Goal: Information Seeking & Learning: Find specific page/section

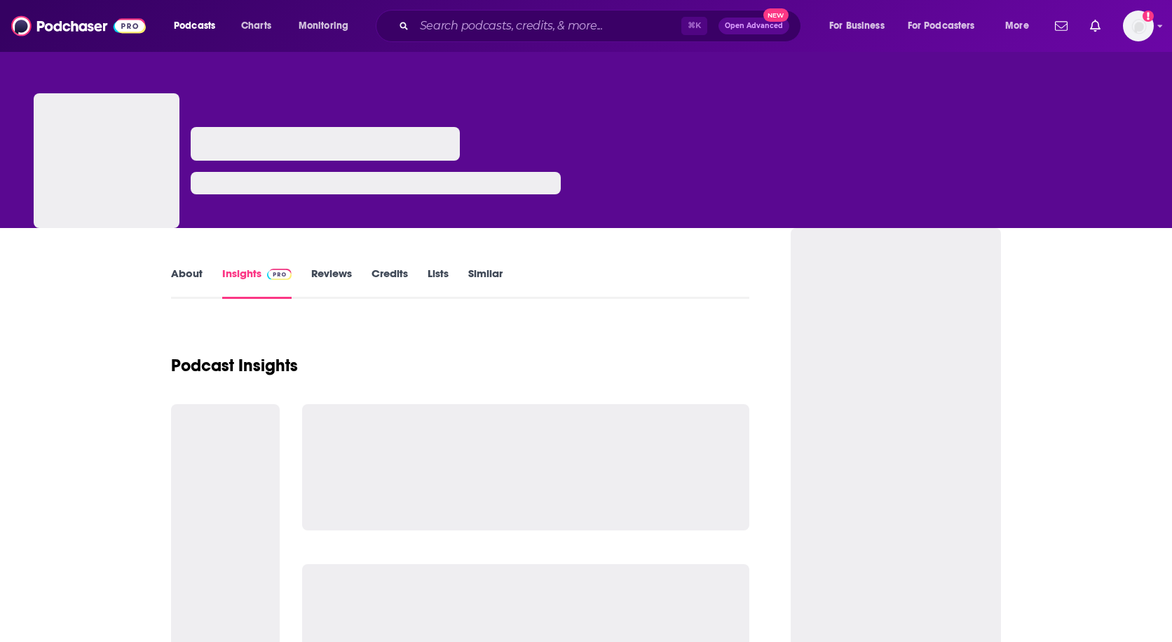
click at [537, 36] on div "⌘ K Open Advanced New" at bounding box center [589, 26] width 426 height 32
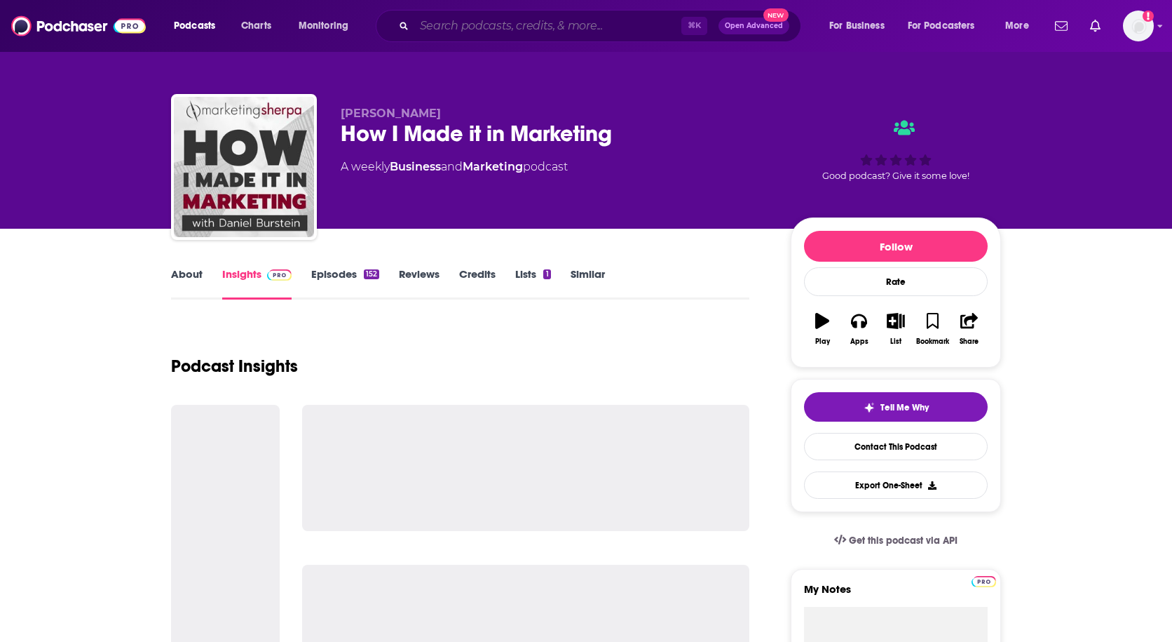
click at [585, 31] on input "Search podcasts, credits, & more..." at bounding box center [547, 26] width 267 height 22
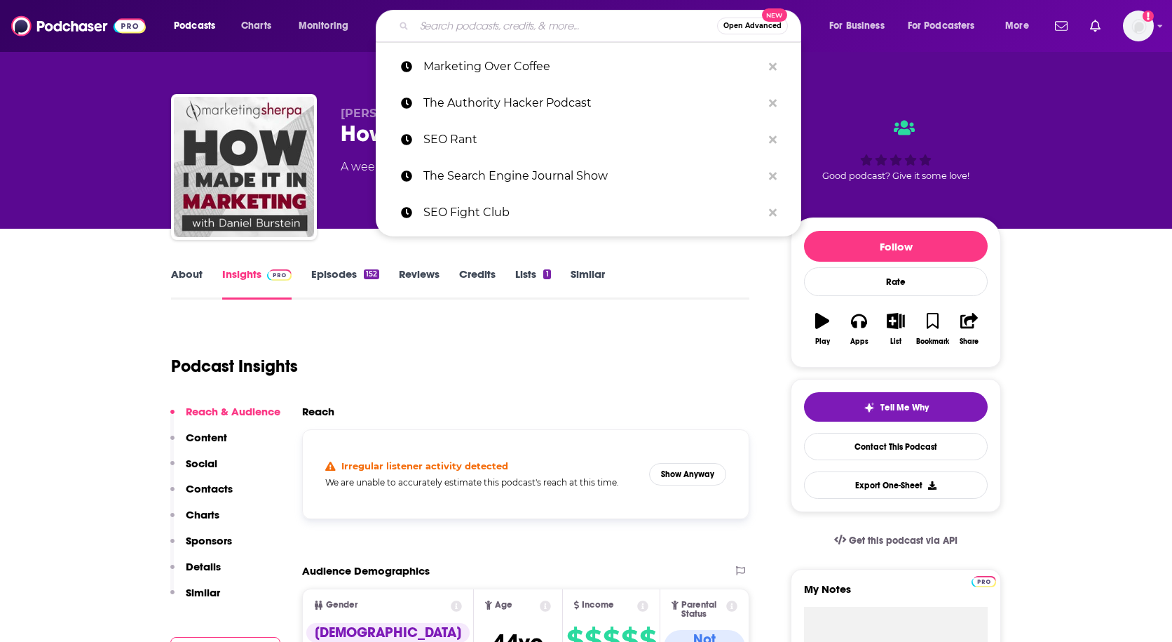
paste input "may be on a hiatus or finished"
type input "may be on a hiatus or finished"
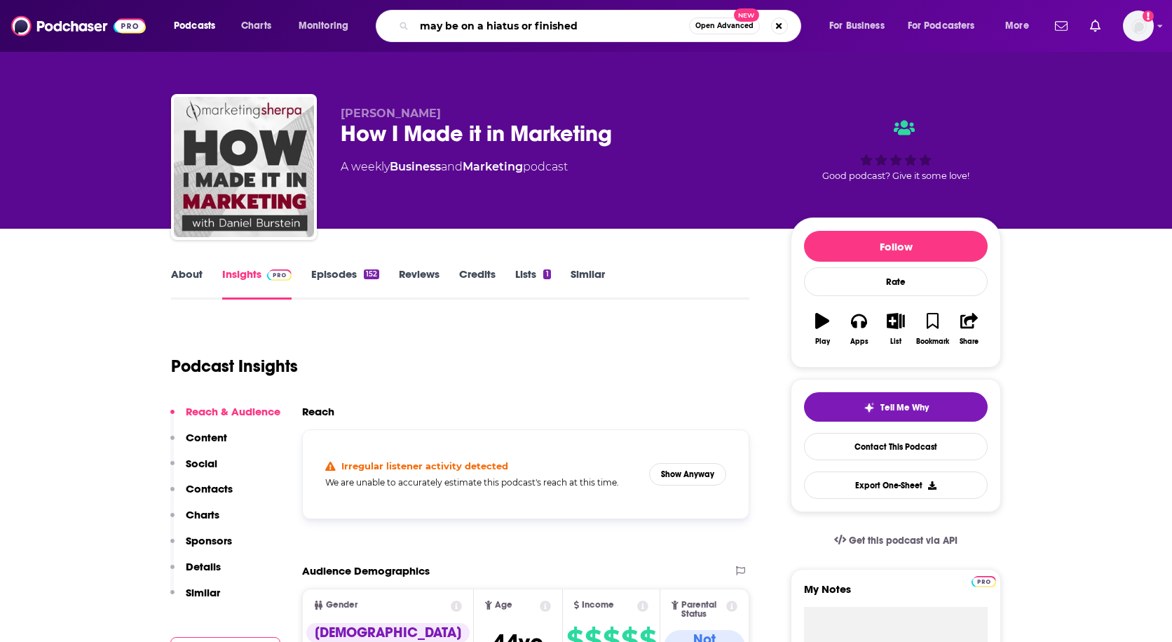
drag, startPoint x: 596, startPoint y: 29, endPoint x: 405, endPoint y: 13, distance: 192.1
click at [405, 13] on div "may be on a hiatus or finished Open Advanced New" at bounding box center [589, 26] width 426 height 32
type input "Fintech family hour"
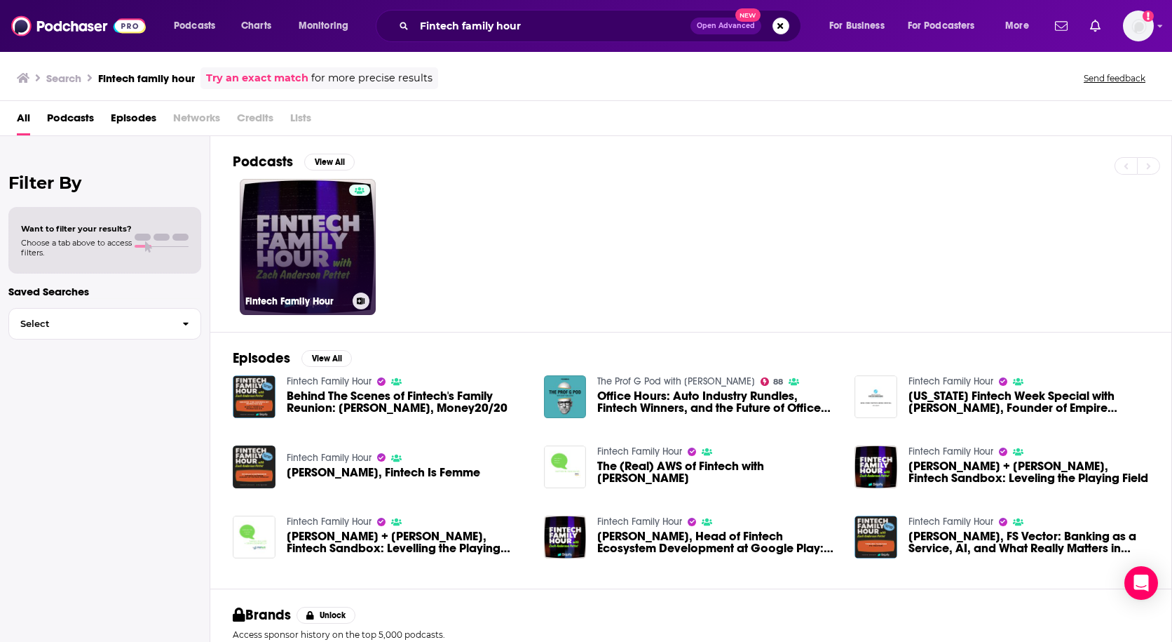
click at [299, 254] on link "Fintech Family Hour" at bounding box center [308, 247] width 136 height 136
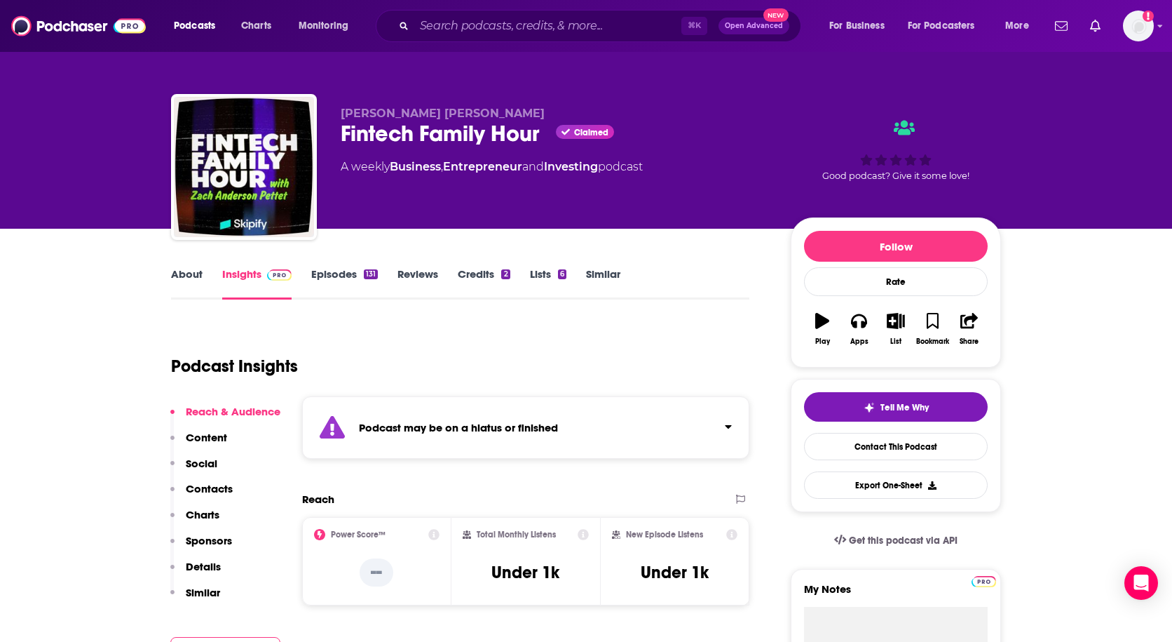
click at [333, 267] on link "Episodes 131" at bounding box center [344, 283] width 67 height 32
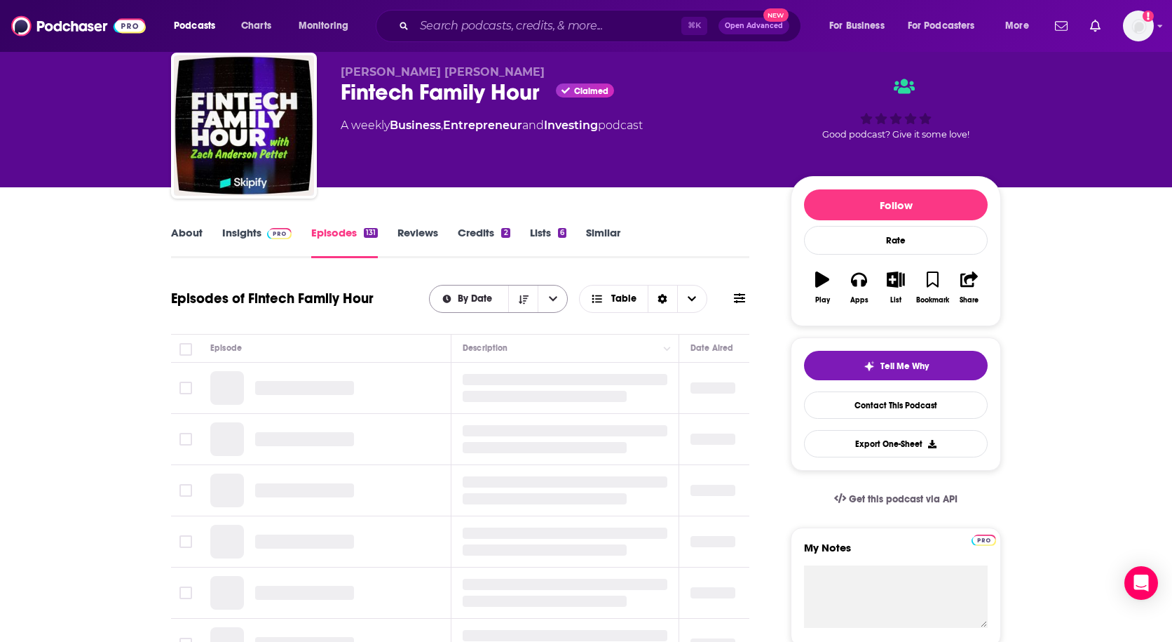
scroll to position [44, 0]
